Goal: Transaction & Acquisition: Purchase product/service

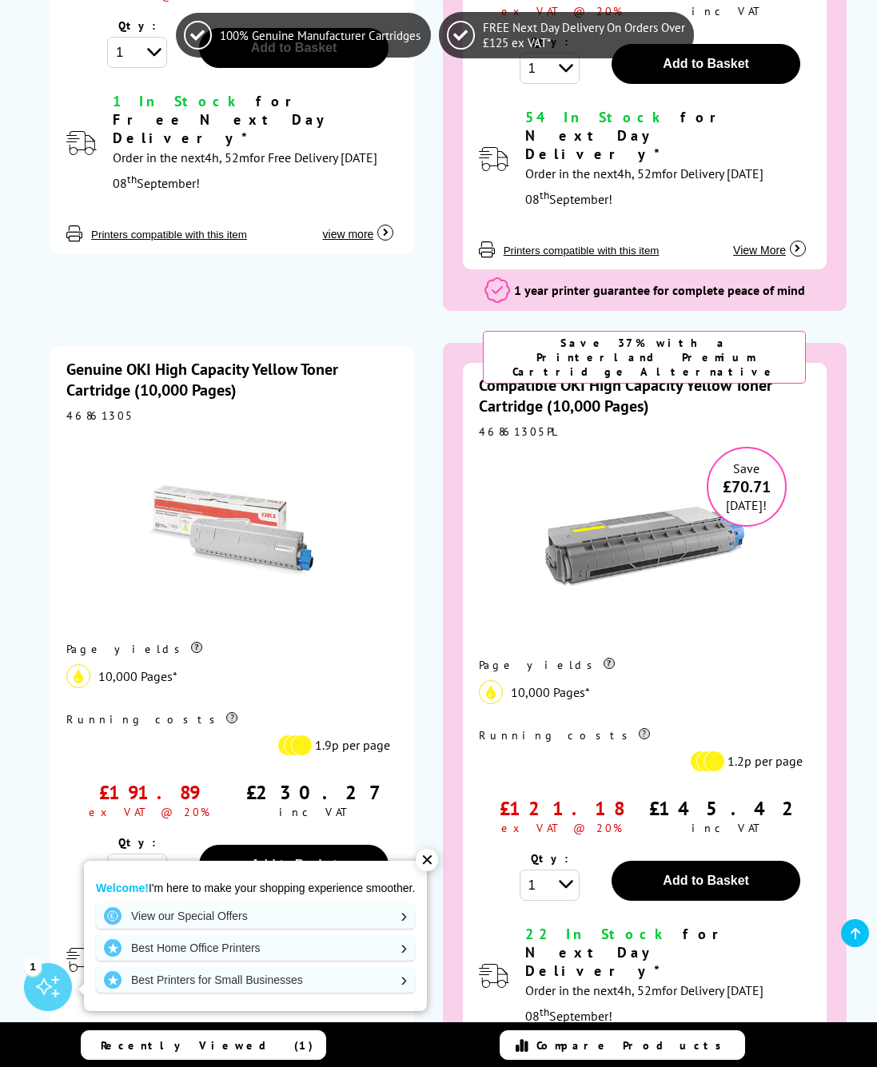
scroll to position [7810, 0]
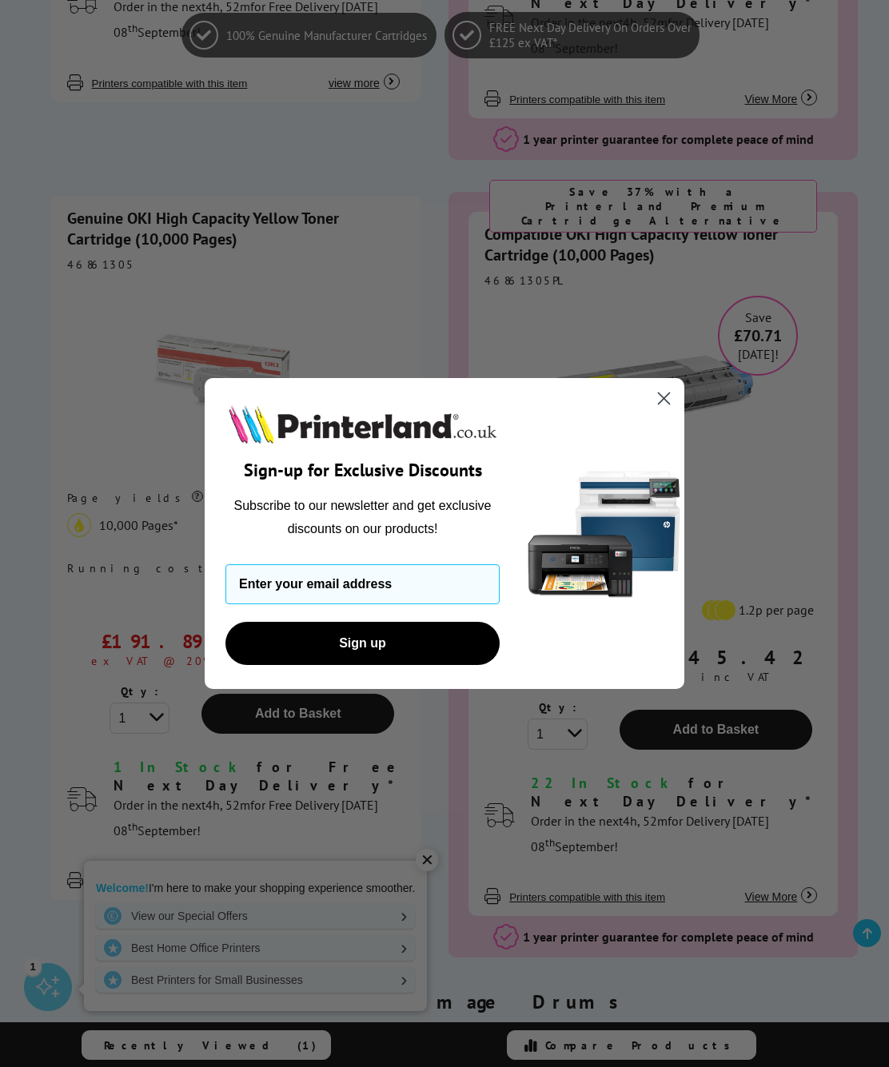
click at [657, 402] on circle "Close dialog" at bounding box center [664, 398] width 26 height 26
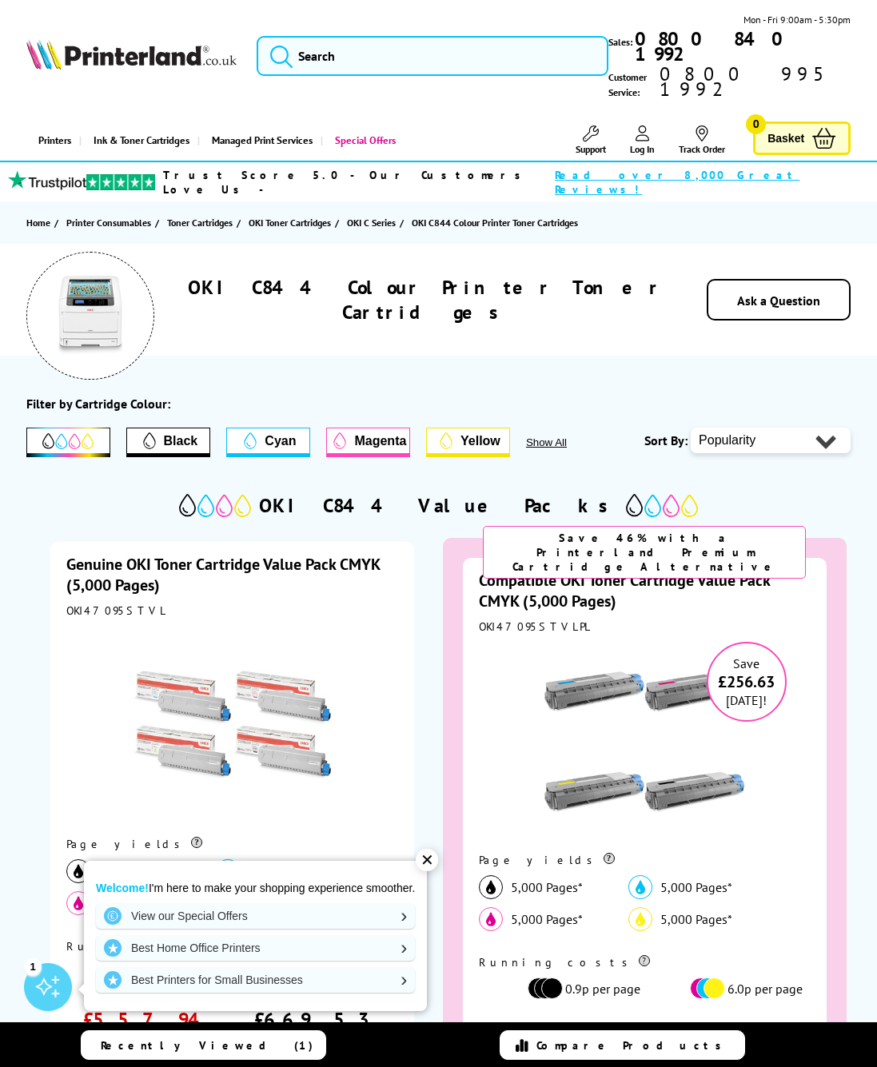
scroll to position [0, 0]
click at [196, 428] on span "Black" at bounding box center [168, 440] width 82 height 25
